Goal: Transaction & Acquisition: Purchase product/service

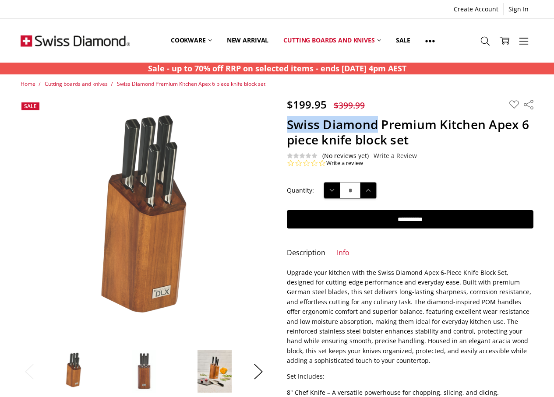
drag, startPoint x: 289, startPoint y: 122, endPoint x: 374, endPoint y: 122, distance: 85.8
click at [374, 122] on h1 "Swiss Diamond Premium Kitchen Apex 6 piece knife block set" at bounding box center [410, 132] width 247 height 31
copy h1 "Swiss Diamond"
click at [409, 135] on h1 "Swiss Diamond Premium Kitchen Apex 6 piece knife block set" at bounding box center [410, 132] width 247 height 31
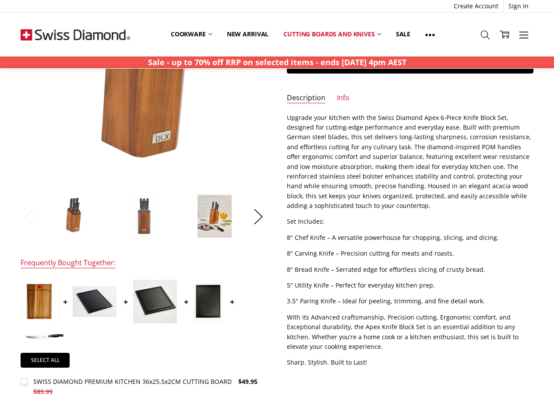
scroll to position [175, 0]
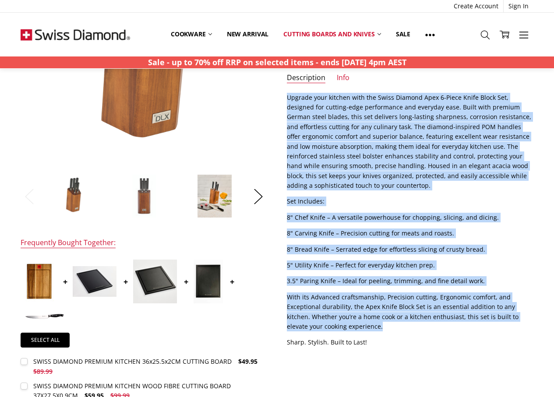
drag, startPoint x: 286, startPoint y: 97, endPoint x: 355, endPoint y: 325, distance: 238.9
click at [356, 327] on section "Description Upgrade your kitchen with the Swiss Diamond Apex 6-Piece Knife Bloc…" at bounding box center [410, 223] width 266 height 261
copy div "Loremip dolo sitamet cons adi Elits Doeiusm Temp 3-Incid Utlab Etdol Mag, aliqu…"
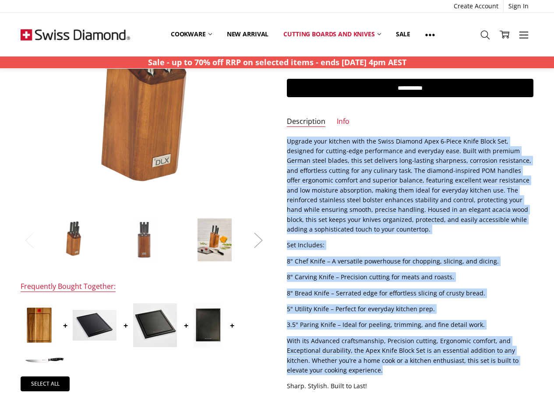
click at [260, 242] on button "Next" at bounding box center [259, 240] width 18 height 27
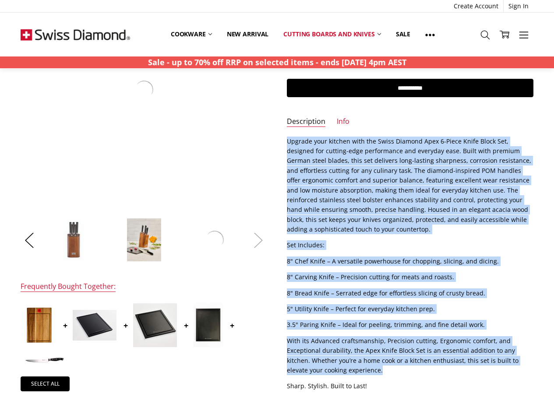
click at [259, 242] on button "Next" at bounding box center [259, 240] width 18 height 27
